Goal: Find specific page/section

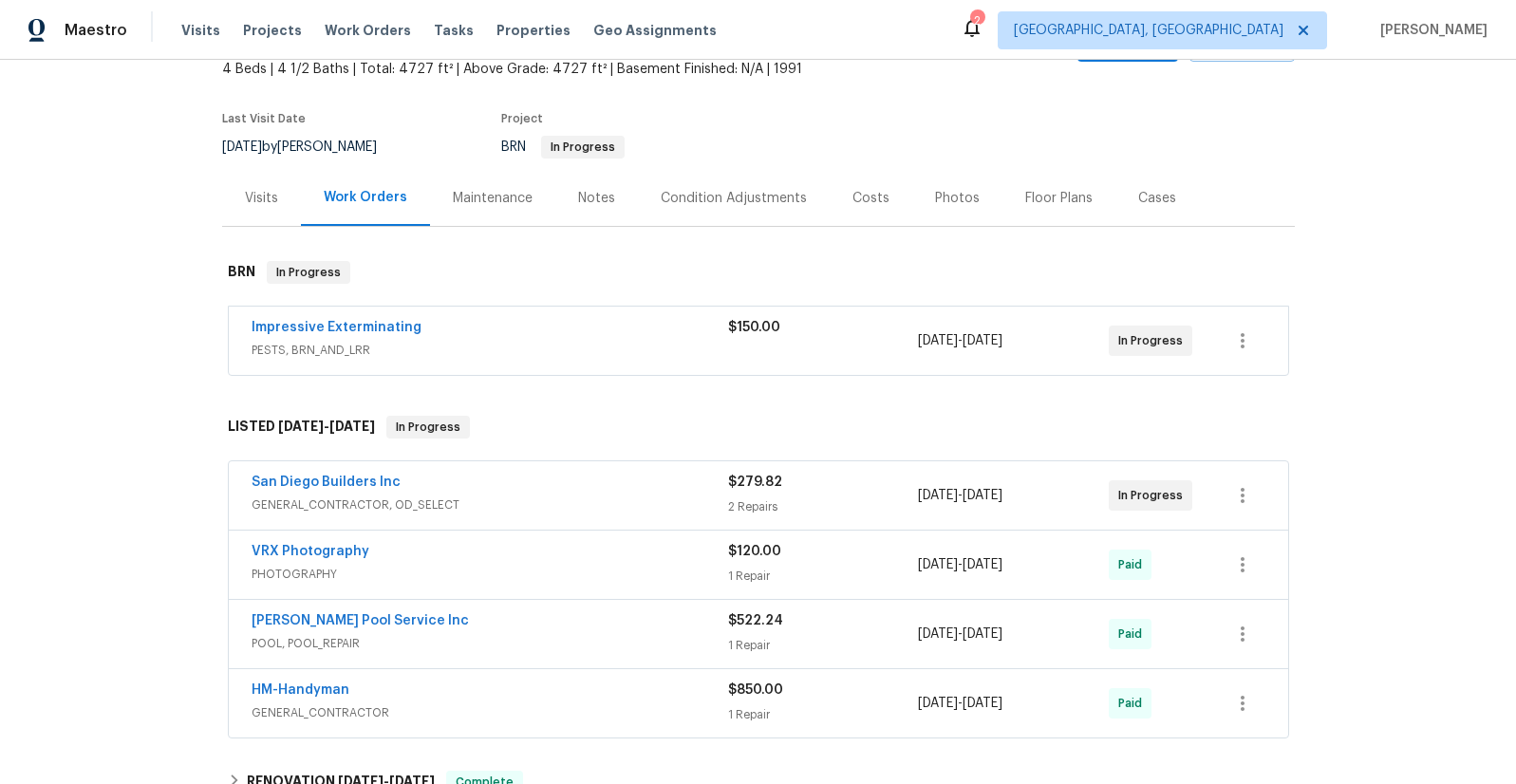
scroll to position [121, 0]
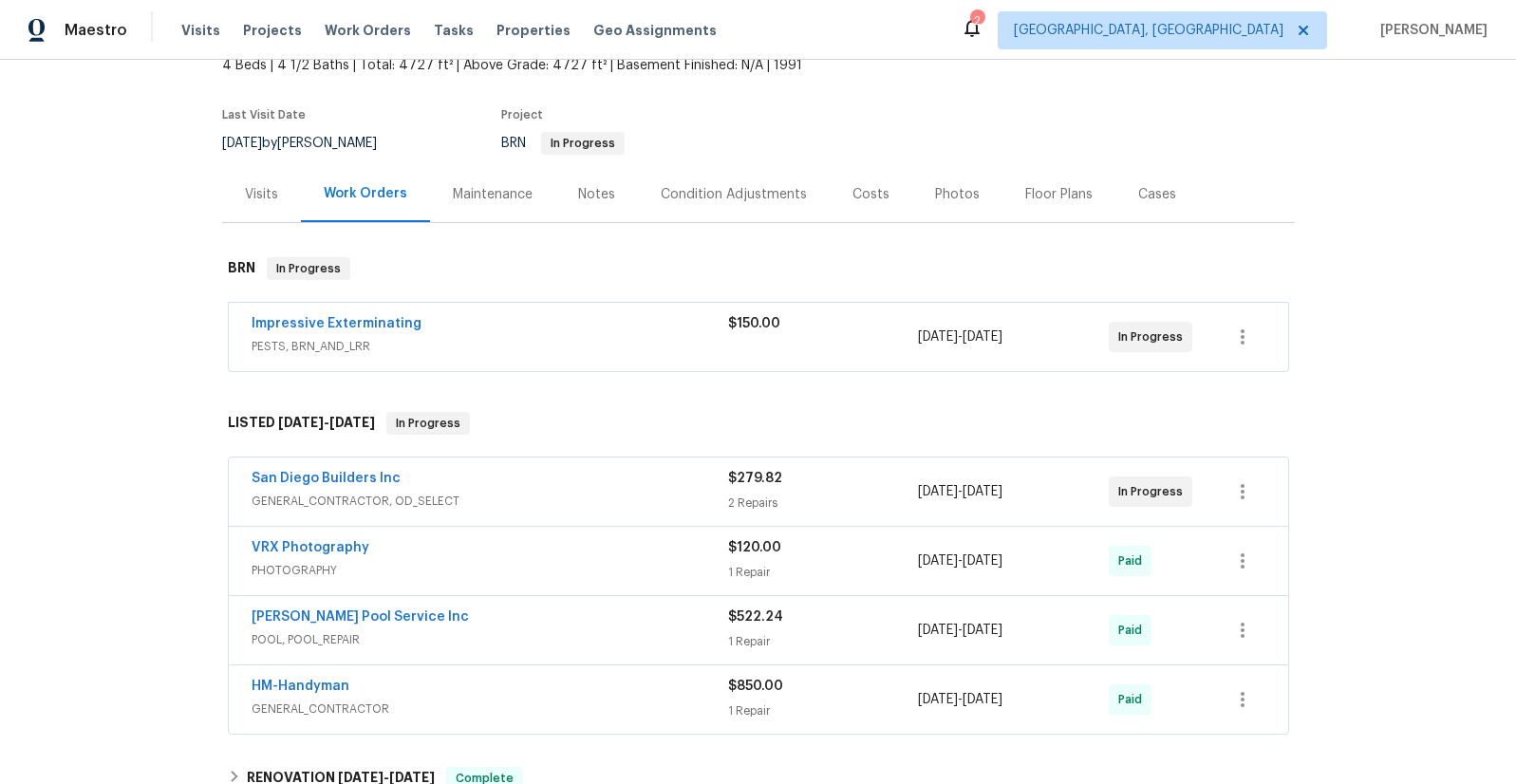
click at [337, 502] on span "GENERAL_CONTRACTOR, OD_SELECT" at bounding box center [490, 501] width 476 height 19
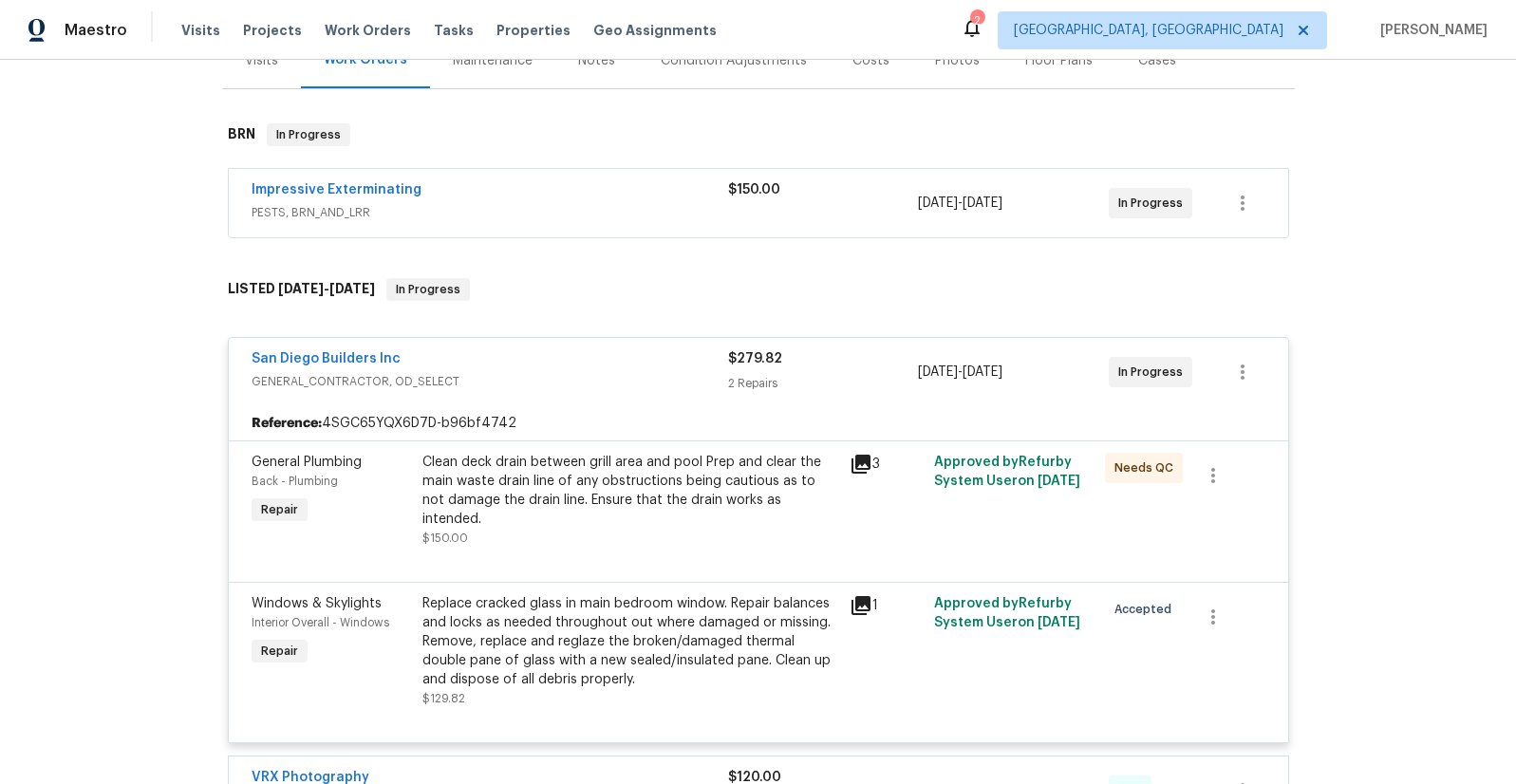
scroll to position [79, 0]
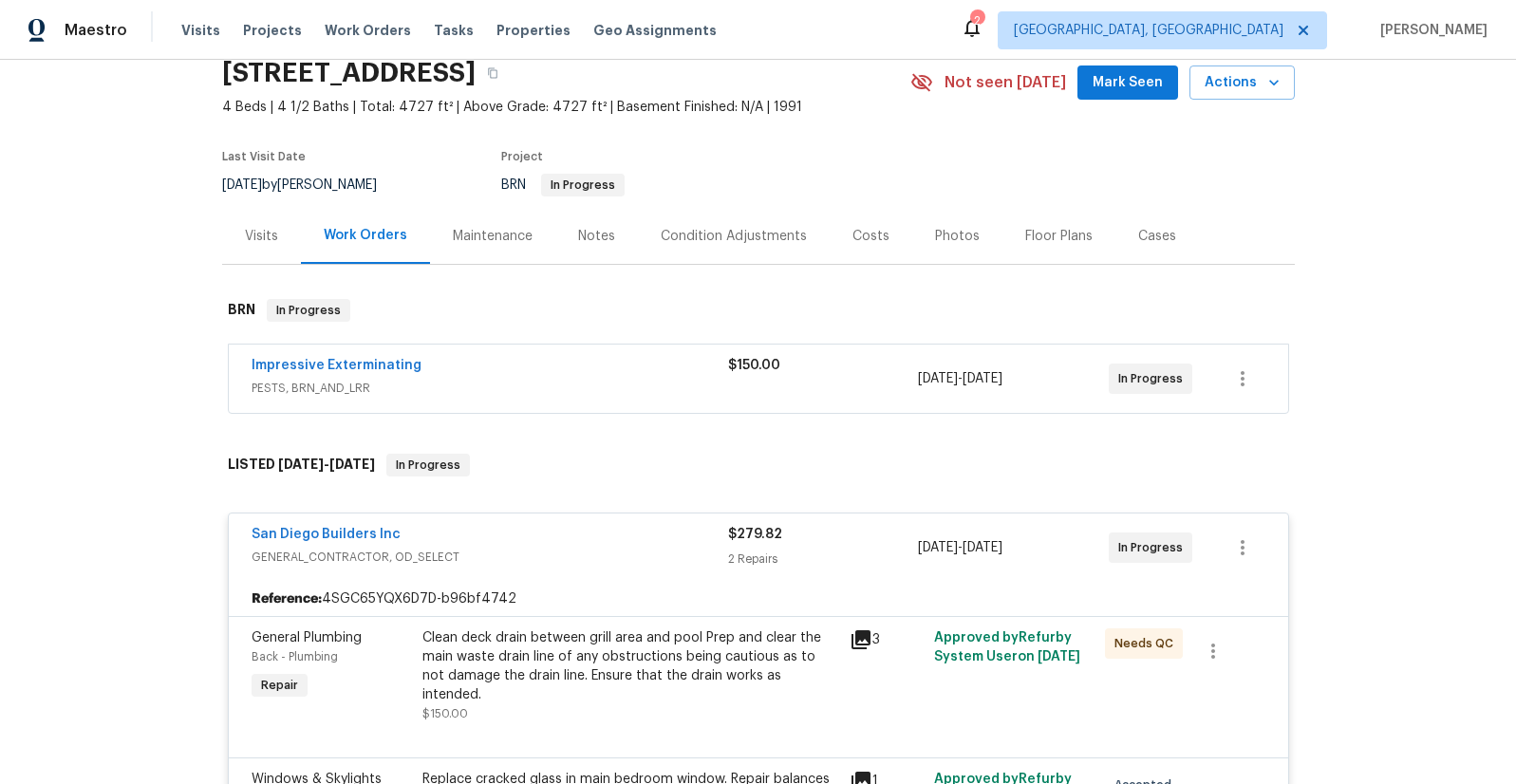
click at [476, 232] on div "Maintenance" at bounding box center [492, 236] width 79 height 19
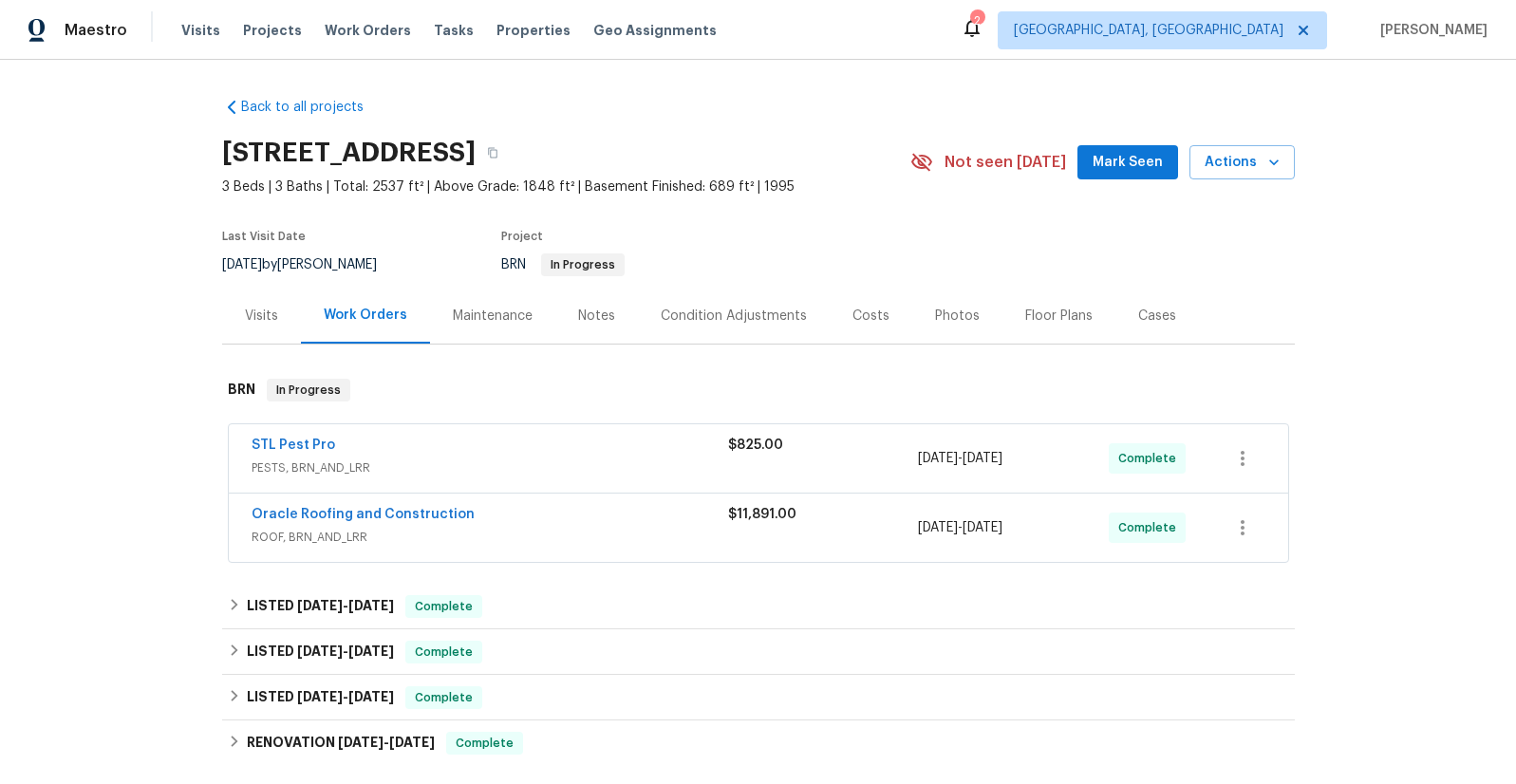
click at [328, 540] on span "ROOF, BRN_AND_LRR" at bounding box center [490, 537] width 476 height 19
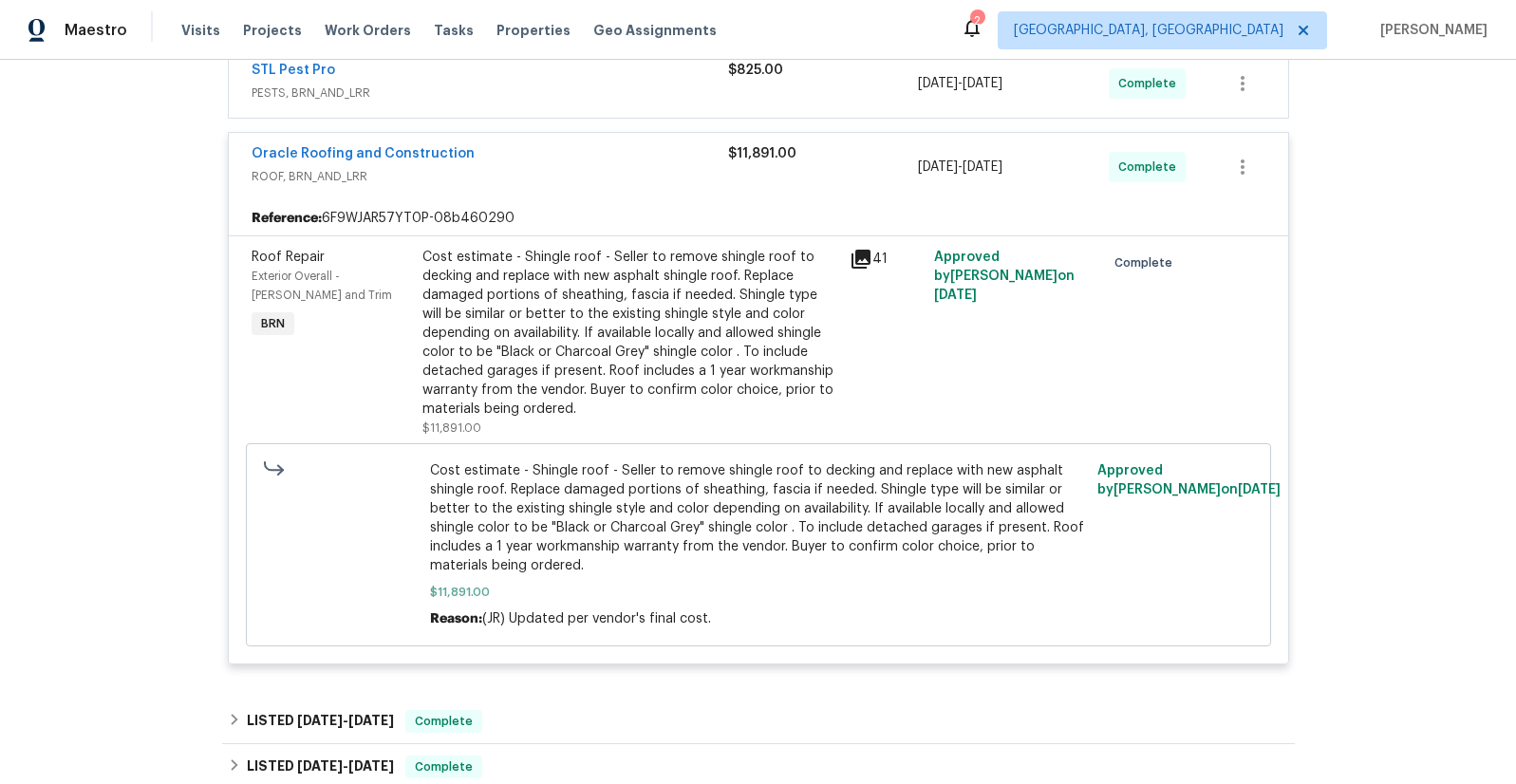
scroll to position [396, 0]
